Goal: Find specific page/section

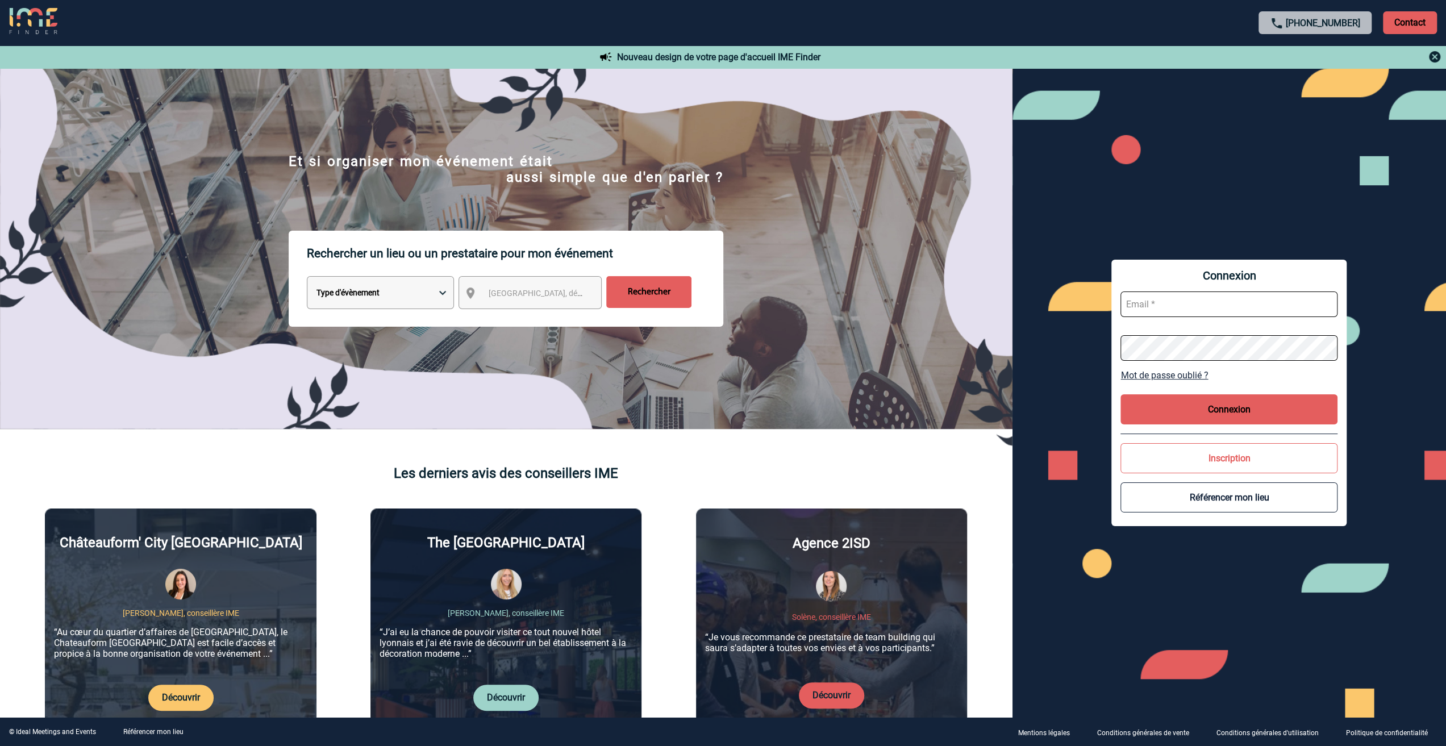
click at [405, 295] on select "Type d'évènement Séminaire avec nuitée Réunion Repas de groupe Team Building & …" at bounding box center [380, 292] width 147 height 33
select select "3"
click at [307, 277] on select "Type d'évènement Séminaire avec nuitée Réunion Repas de groupe Team Building & …" at bounding box center [380, 292] width 147 height 33
click at [636, 294] on input "Rechercher" at bounding box center [648, 292] width 85 height 32
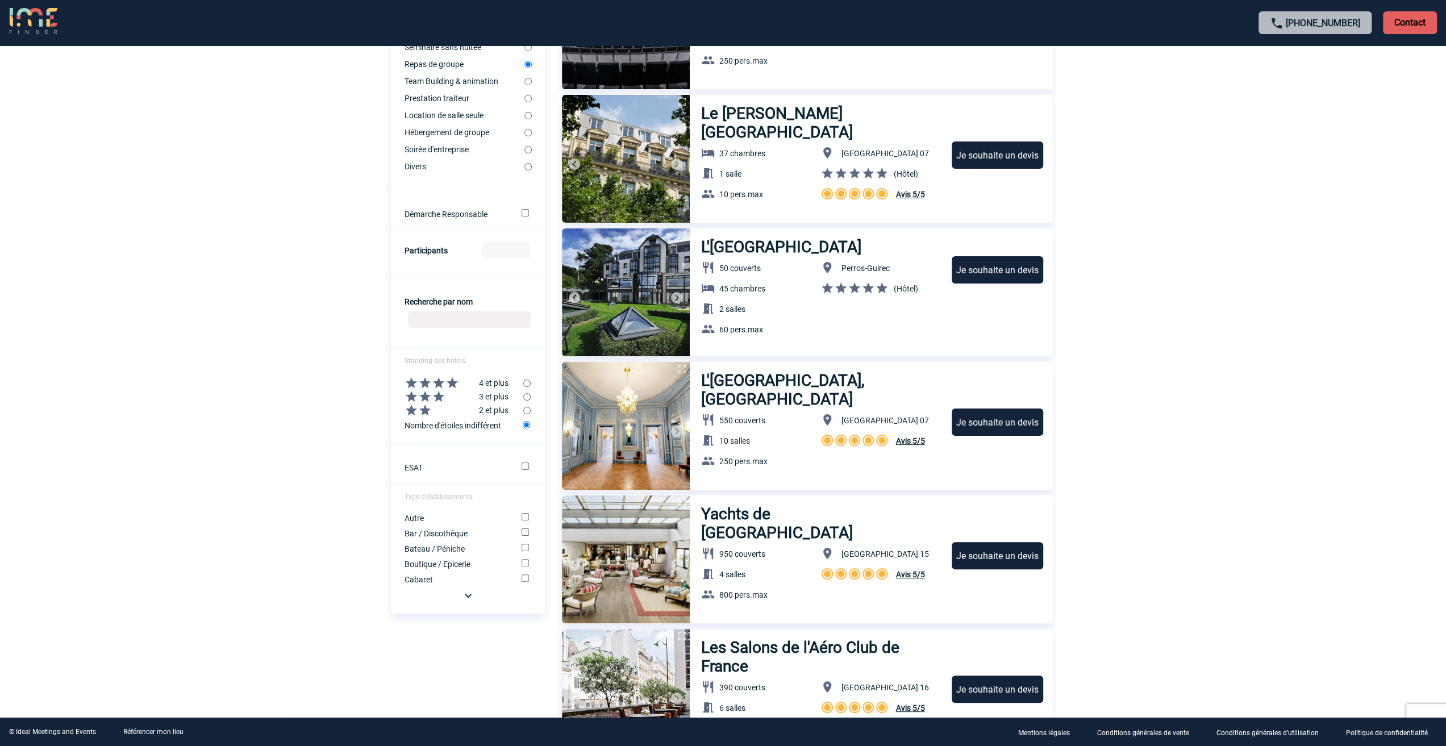
scroll to position [227, 0]
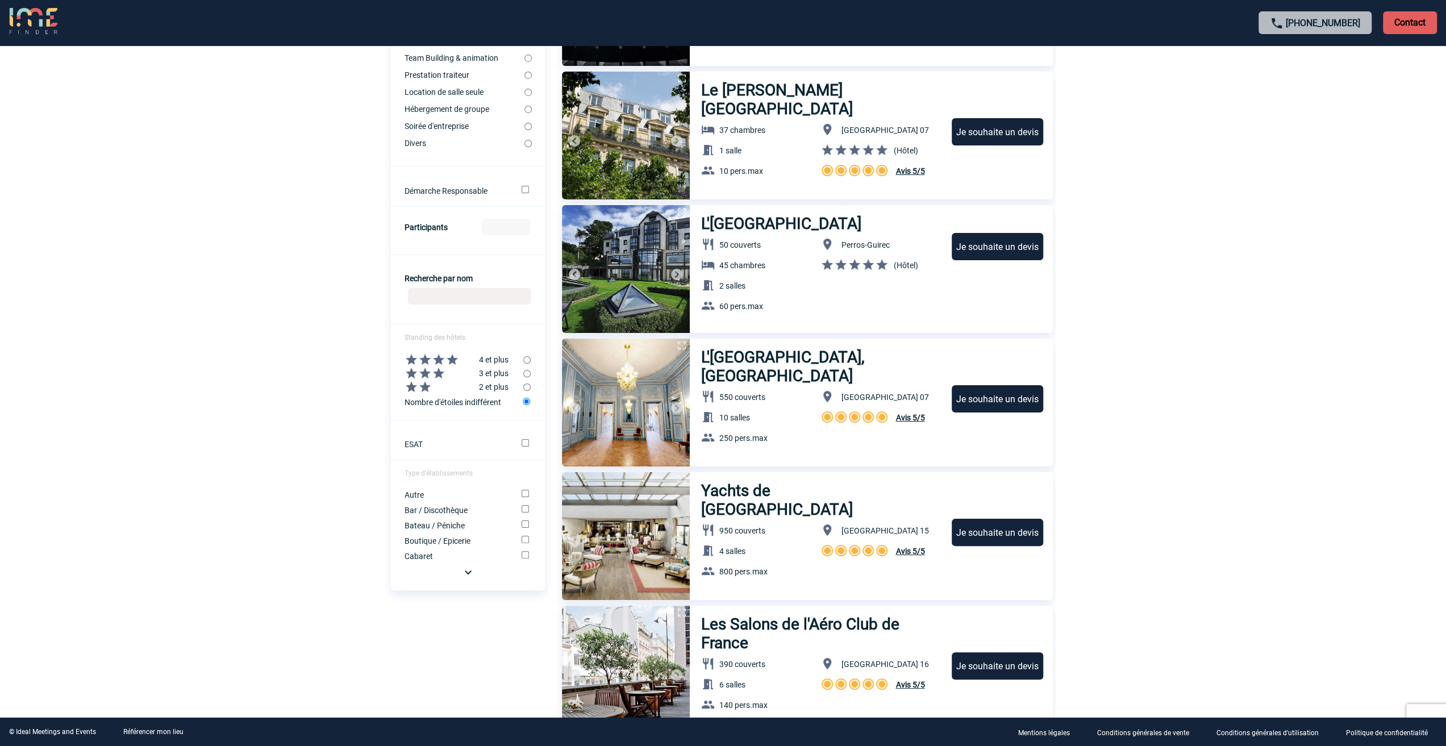
click at [473, 578] on img at bounding box center [468, 572] width 14 height 14
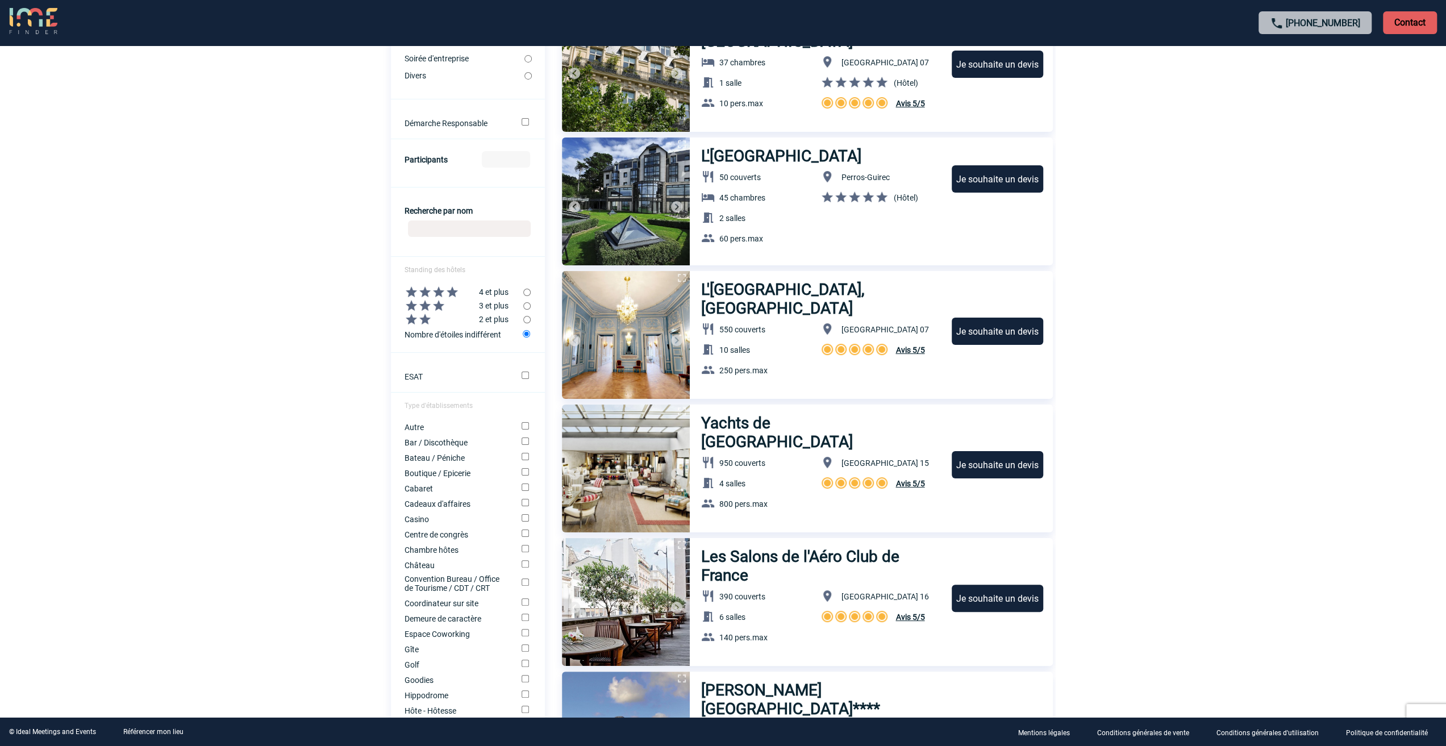
scroll to position [114, 0]
